Goal: Transaction & Acquisition: Subscribe to service/newsletter

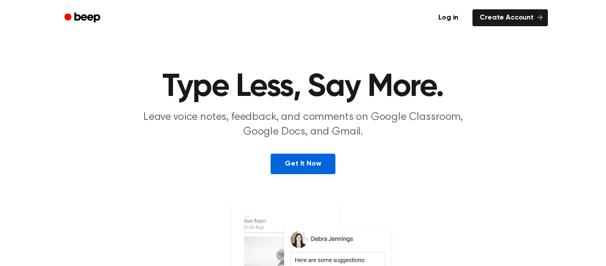
click at [316, 154] on link "Get It Now" at bounding box center [302, 163] width 64 height 20
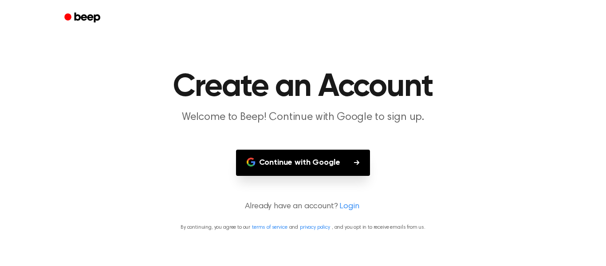
click at [316, 154] on button "Continue with Google" at bounding box center [303, 162] width 134 height 26
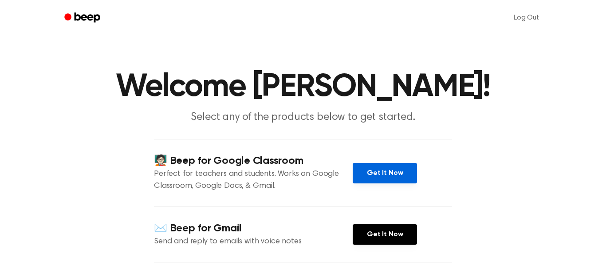
click at [397, 179] on link "Get It Now" at bounding box center [384, 173] width 64 height 20
click at [373, 178] on link "Get It Now" at bounding box center [384, 173] width 64 height 20
